Goal: Information Seeking & Learning: Learn about a topic

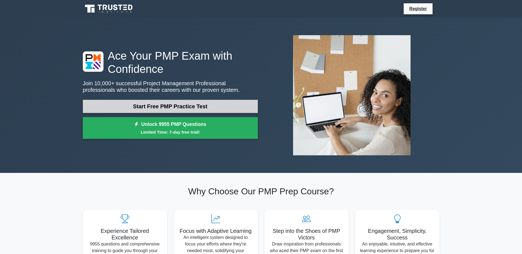
click at [155, 110] on link "Start Free PMP Practice Test" at bounding box center [170, 106] width 175 height 13
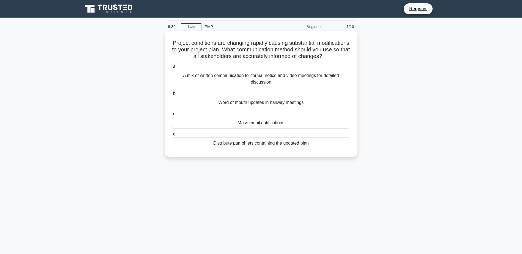
click at [272, 88] on div "A mix of written communication for formal notice and video meetings for detaile…" at bounding box center [261, 79] width 178 height 18
click at [172, 68] on input "a. A mix of written communication for formal notice and video meetings for deta…" at bounding box center [172, 67] width 0 height 4
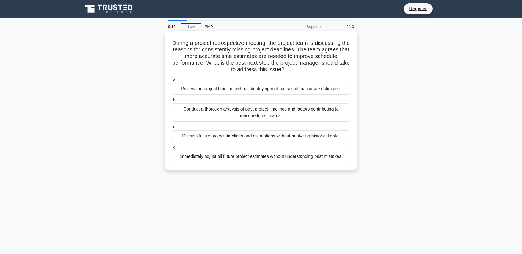
click at [220, 114] on div "Conduct a thorough analysis of past project timelines and factors contributing …" at bounding box center [261, 112] width 178 height 18
click at [172, 102] on input "b. Conduct a thorough analysis of past project timelines and factors contributi…" at bounding box center [172, 100] width 0 height 4
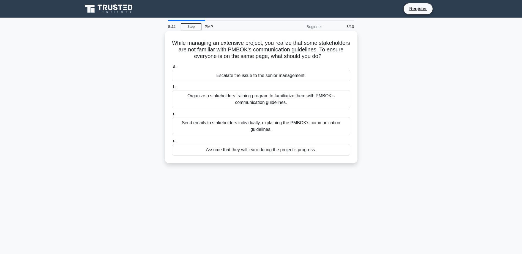
click at [236, 101] on div "Organize a stakeholders training program to familiarize them with PMBOK's commu…" at bounding box center [261, 99] width 178 height 18
click at [172, 89] on input "b. Organize a stakeholders training program to familiarize them with PMBOK's co…" at bounding box center [172, 87] width 0 height 4
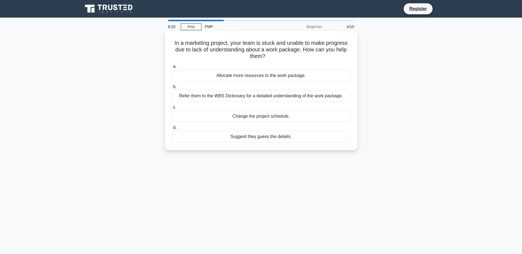
click at [265, 98] on div "Refer them to the WBS Dictionary for a detailed understanding of the work packa…" at bounding box center [261, 96] width 178 height 12
click at [172, 89] on input "b. Refer them to the WBS Dictionary for a detailed understanding of the work pa…" at bounding box center [172, 87] width 0 height 4
